Goal: Information Seeking & Learning: Learn about a topic

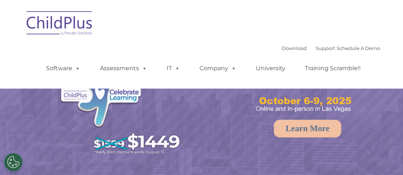
select select "MEDIUM"
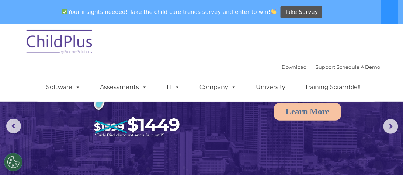
scroll to position [39, 0]
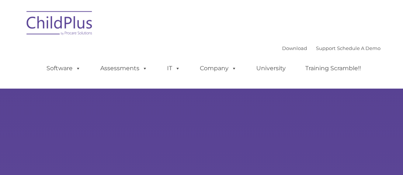
type input ""
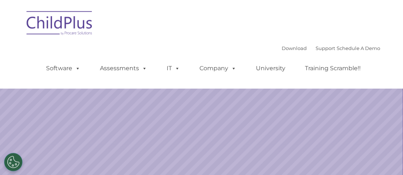
select select "MEDIUM"
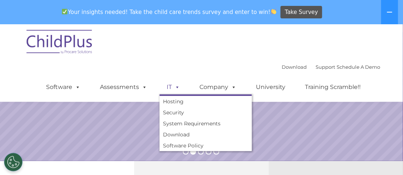
scroll to position [153, 0]
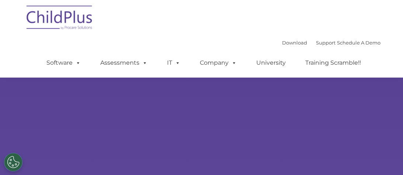
scroll to position [153, 0]
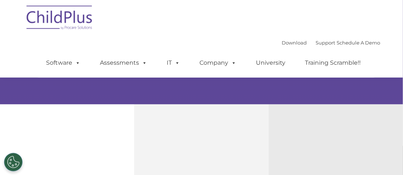
select select "MEDIUM"
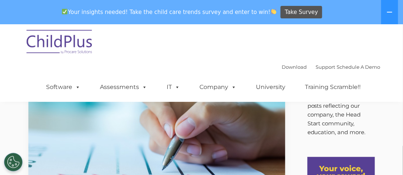
scroll to position [18, 0]
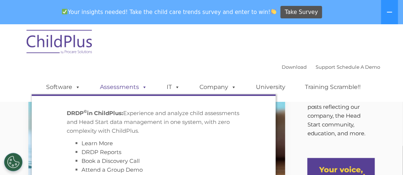
click at [122, 83] on link "Assessments" at bounding box center [124, 87] width 62 height 15
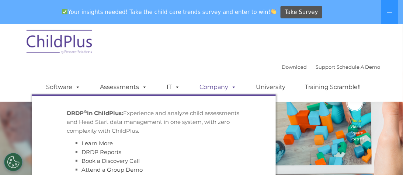
scroll to position [117, 0]
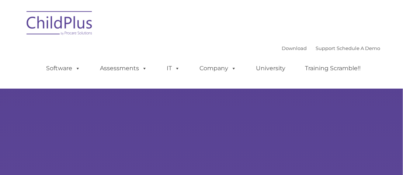
type input ""
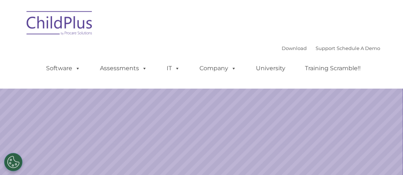
select select "MEDIUM"
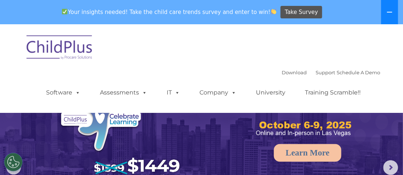
click at [392, 10] on icon at bounding box center [389, 12] width 6 height 6
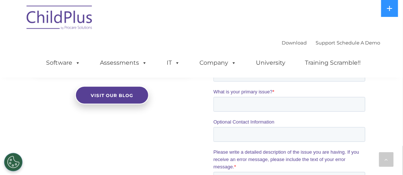
scroll to position [710, 0]
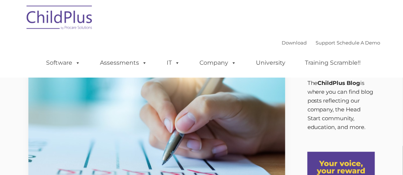
type input ""
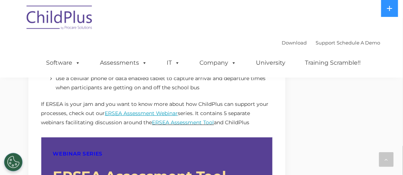
scroll to position [646, 0]
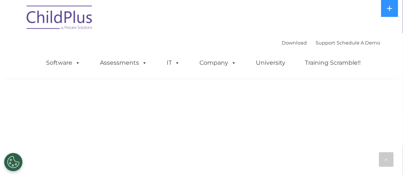
scroll to position [435, 0]
